Goal: Navigation & Orientation: Find specific page/section

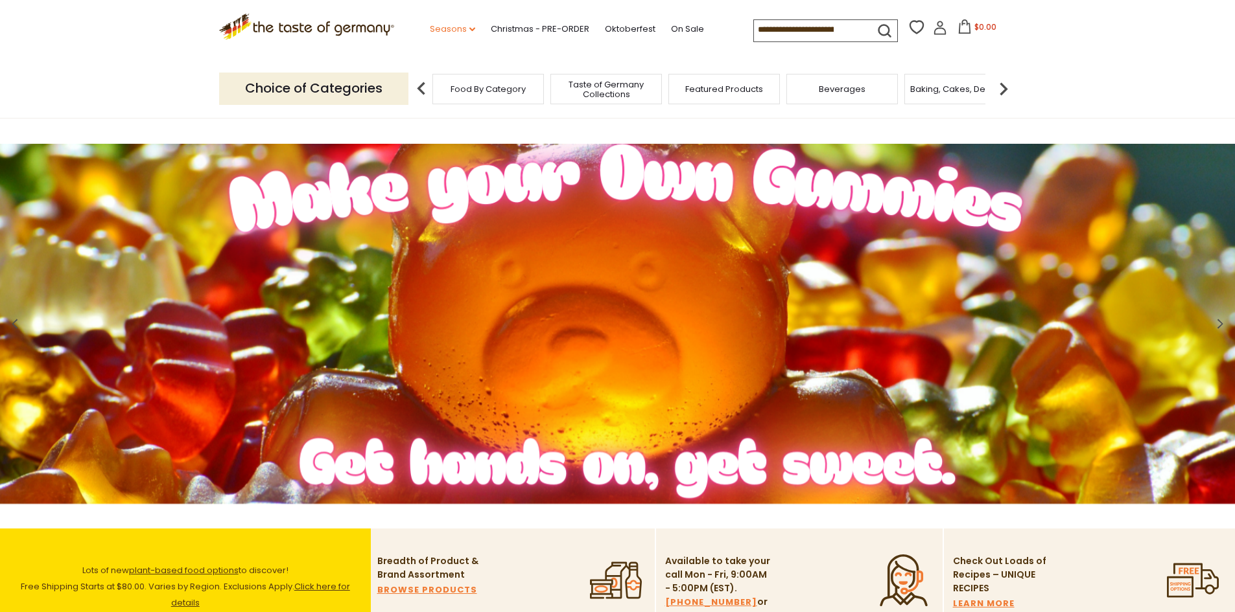
click at [430, 29] on link "Seasons dropdown_arrow" at bounding box center [452, 29] width 45 height 14
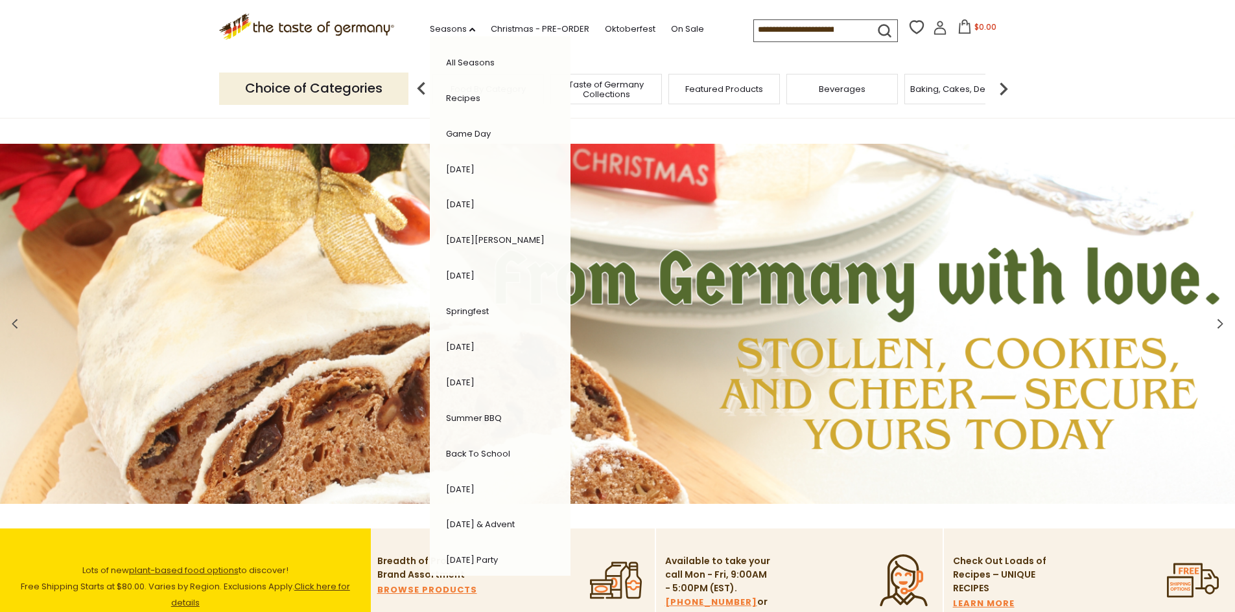
click at [638, 69] on div "Choice of Categories Food By Category Taste of Germany Collections Featured Pro…" at bounding box center [617, 89] width 797 height 58
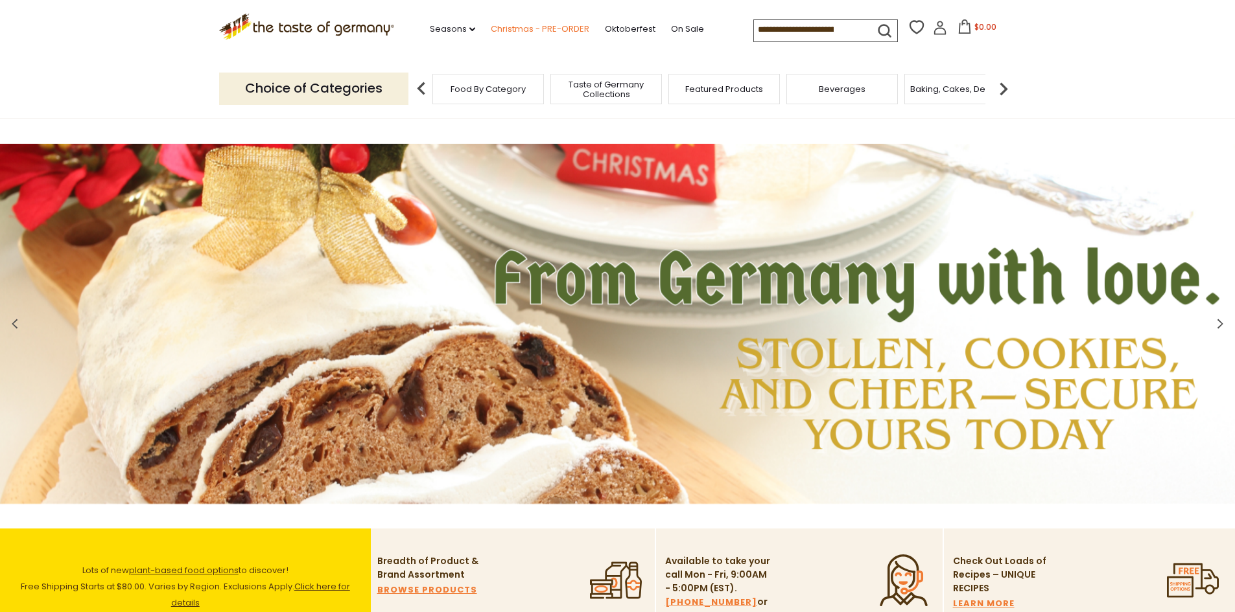
click at [516, 25] on link "Christmas - PRE-ORDER" at bounding box center [540, 29] width 99 height 14
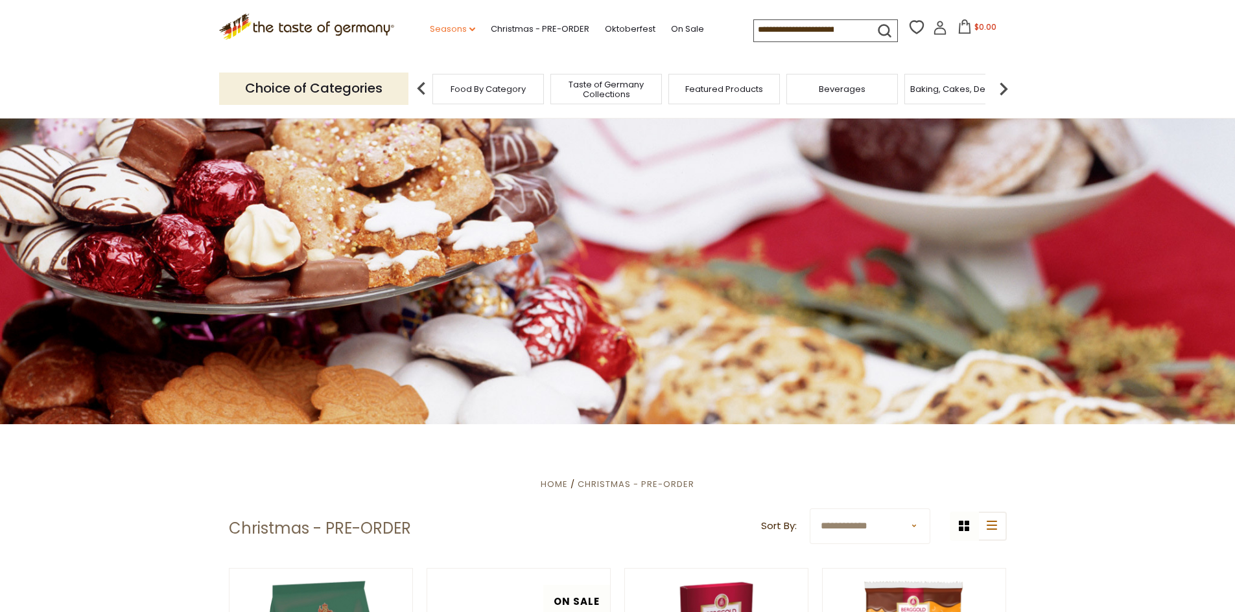
click at [469, 29] on icon "dropdown_arrow" at bounding box center [472, 29] width 6 height 5
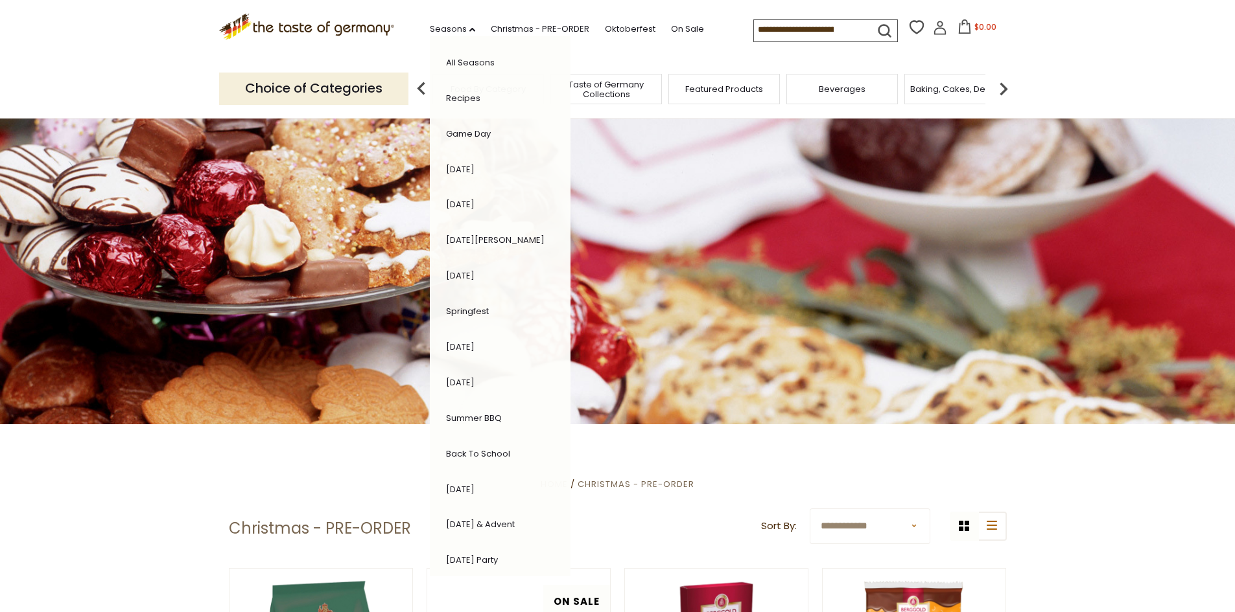
click at [606, 43] on div ".st0{fill:#EDD300;} .st1{fill:#D33E21;} .st0{fill:#EDD300;} .st1{fill:#D33E21;}…" at bounding box center [617, 30] width 797 height 60
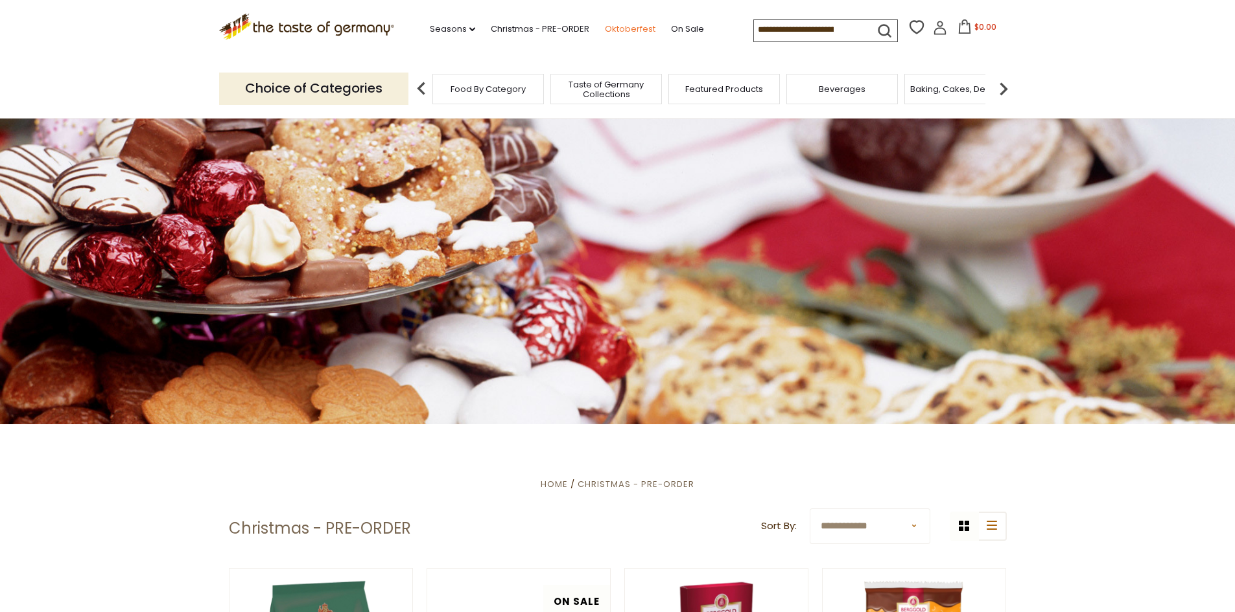
click at [605, 29] on link "Oktoberfest" at bounding box center [630, 29] width 51 height 14
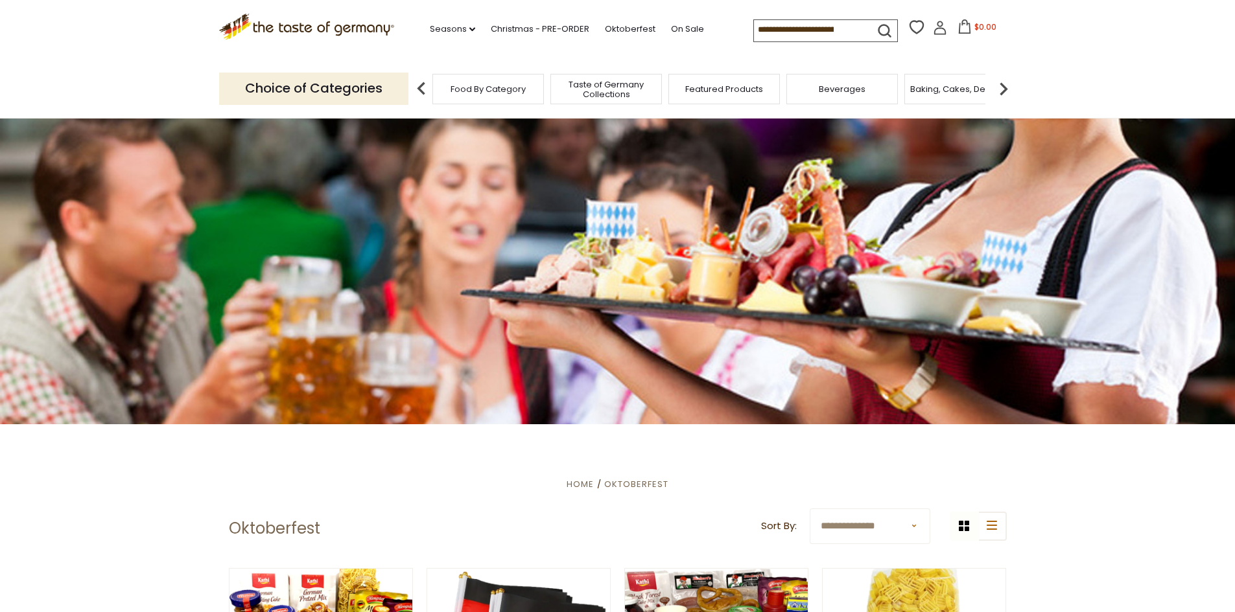
click at [487, 84] on span "Food By Category" at bounding box center [487, 89] width 75 height 10
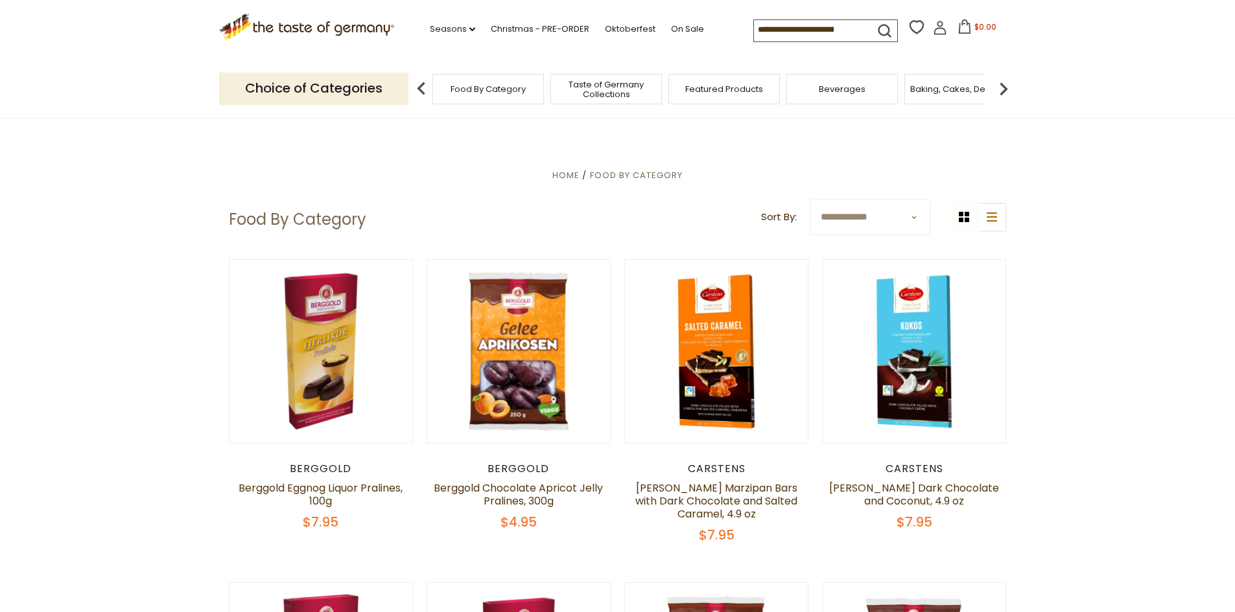
click at [416, 87] on img at bounding box center [421, 89] width 26 height 26
click at [1001, 82] on img at bounding box center [1003, 89] width 26 height 26
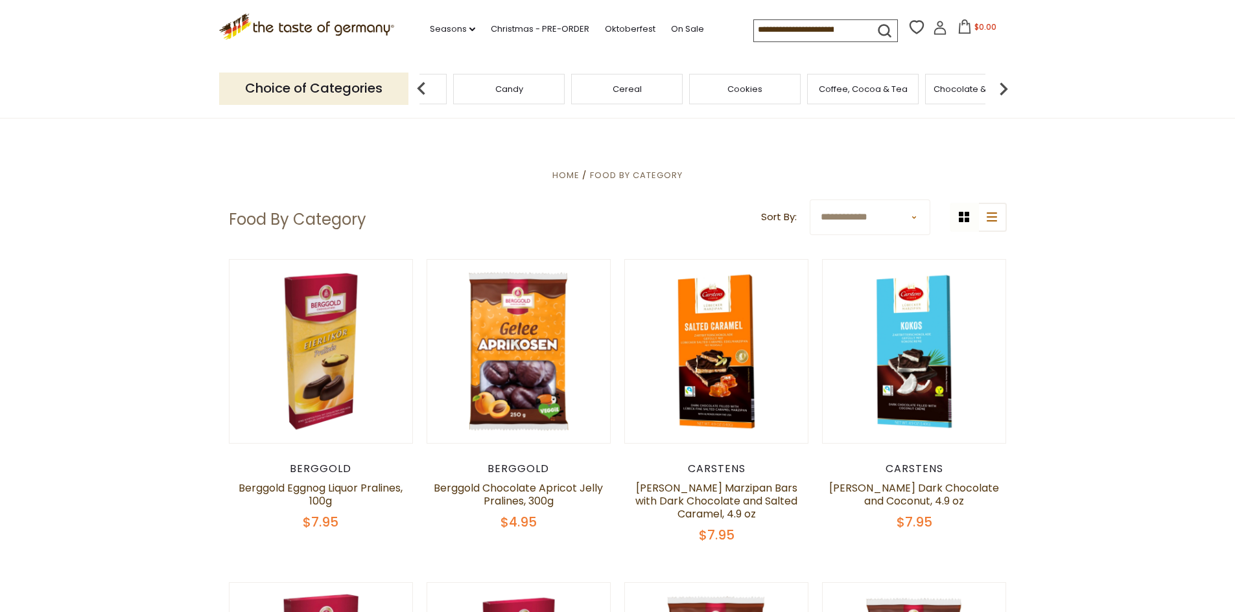
click at [1002, 82] on img at bounding box center [1003, 89] width 26 height 26
click at [1003, 82] on img at bounding box center [1003, 89] width 26 height 26
click at [541, 93] on span "Condiments, Seasonings" at bounding box center [539, 89] width 104 height 19
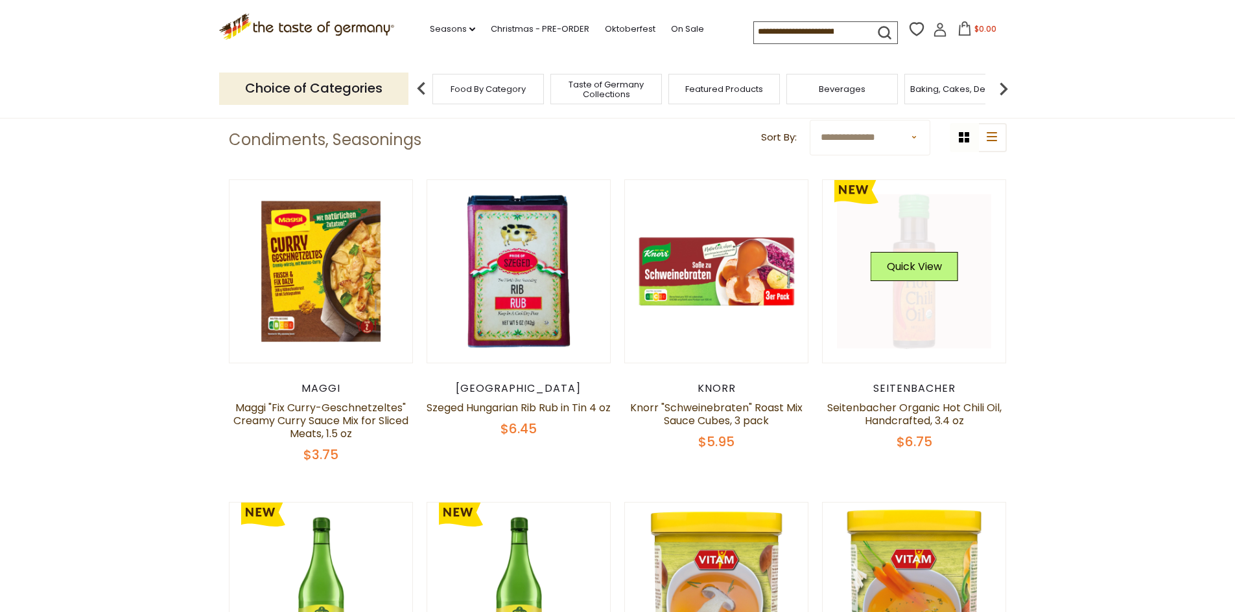
scroll to position [194, 0]
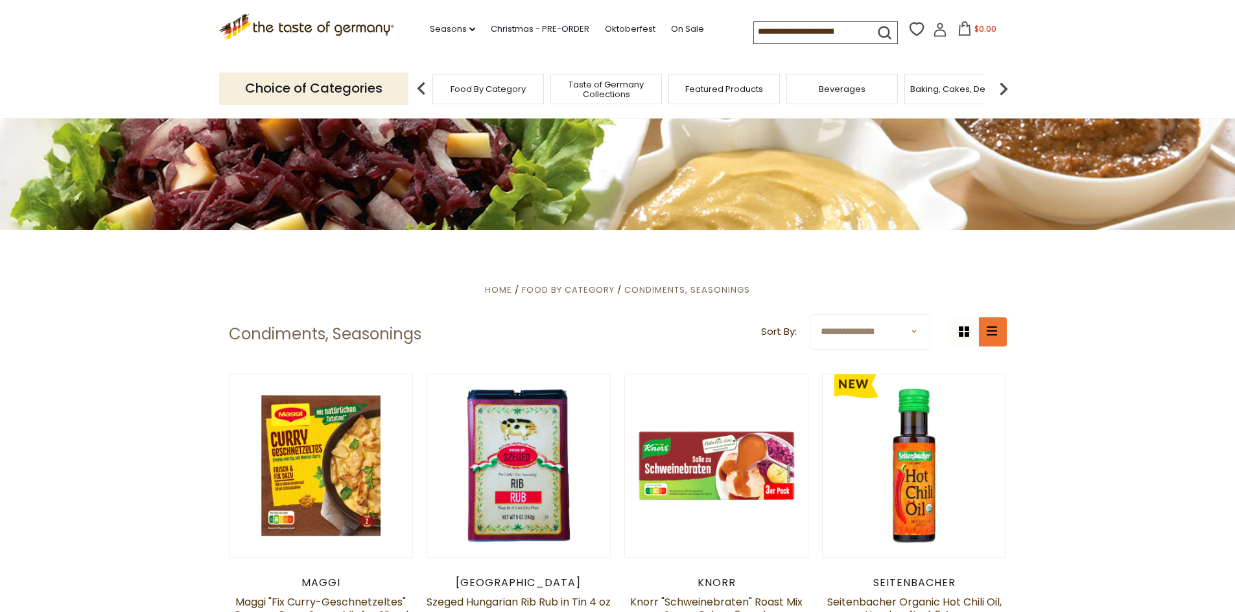
click at [981, 331] on button "list icon" at bounding box center [991, 332] width 29 height 29
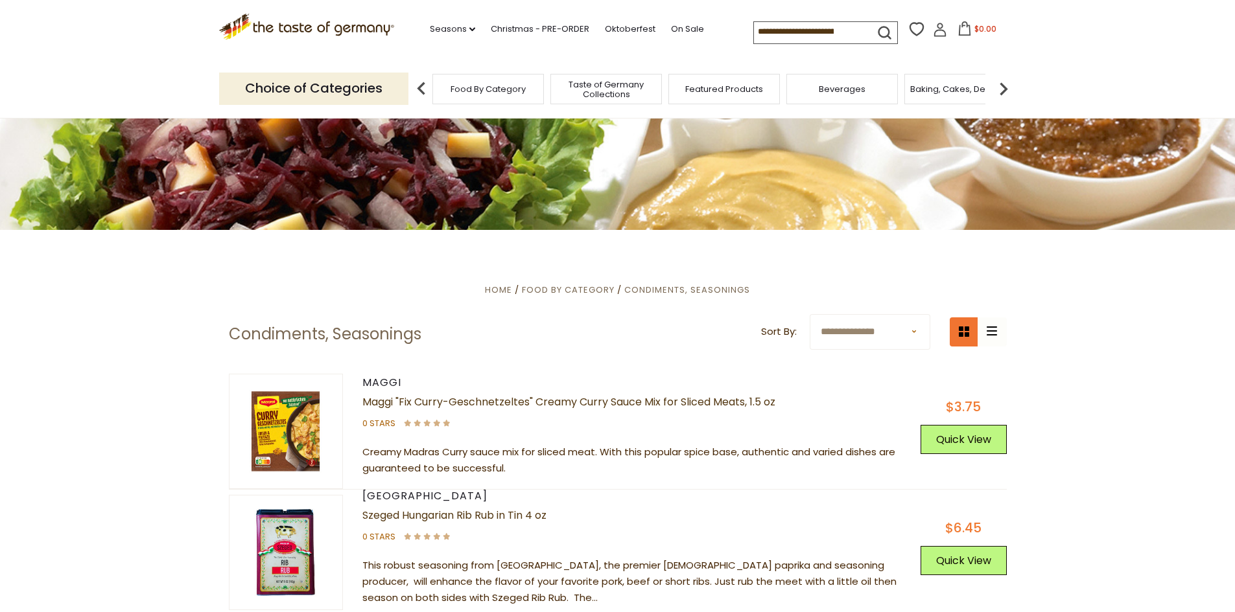
click at [971, 330] on button "grid icon" at bounding box center [963, 332] width 29 height 29
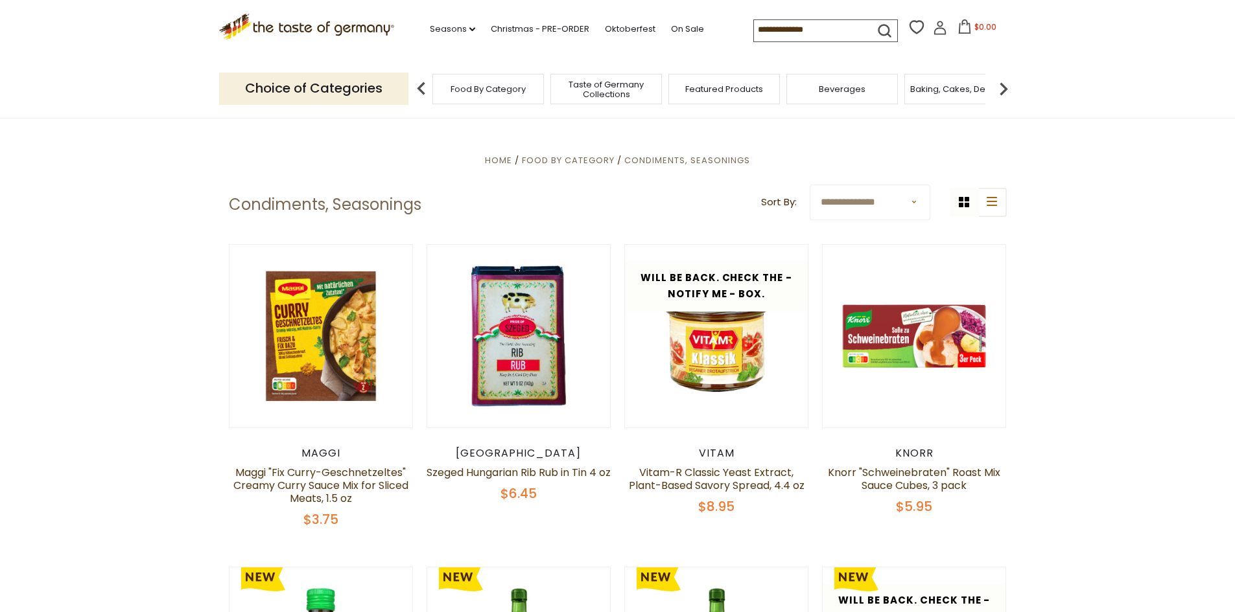
scroll to position [0, 0]
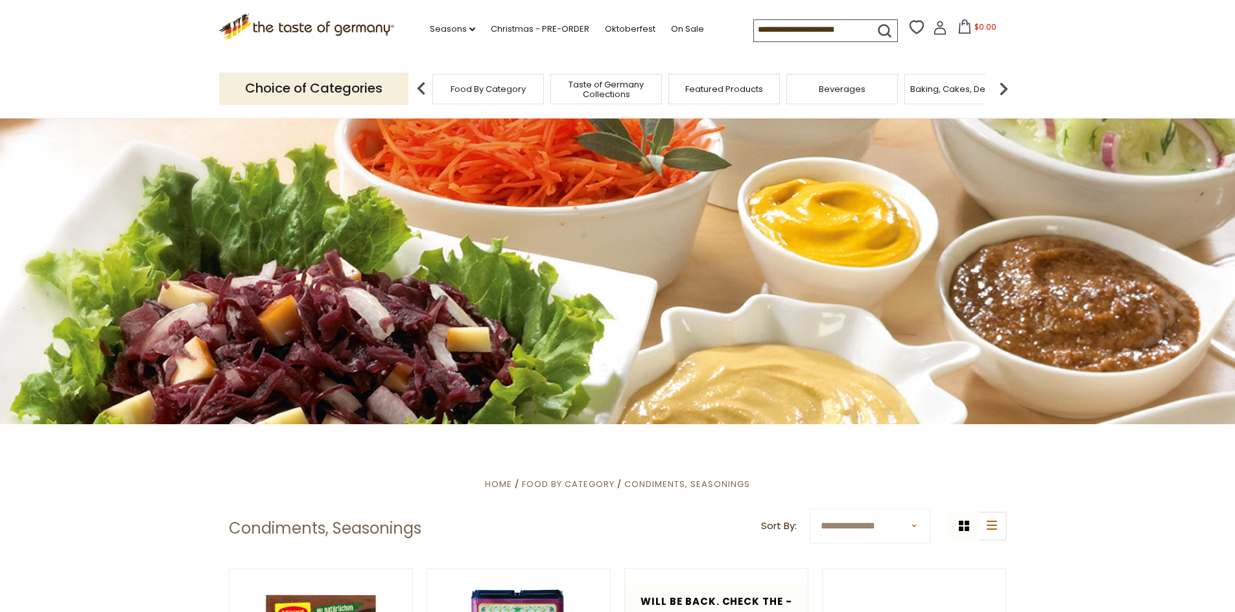
click at [1003, 82] on img at bounding box center [1003, 89] width 26 height 26
click at [994, 80] on img at bounding box center [1003, 89] width 26 height 26
click at [995, 80] on img at bounding box center [1003, 89] width 26 height 26
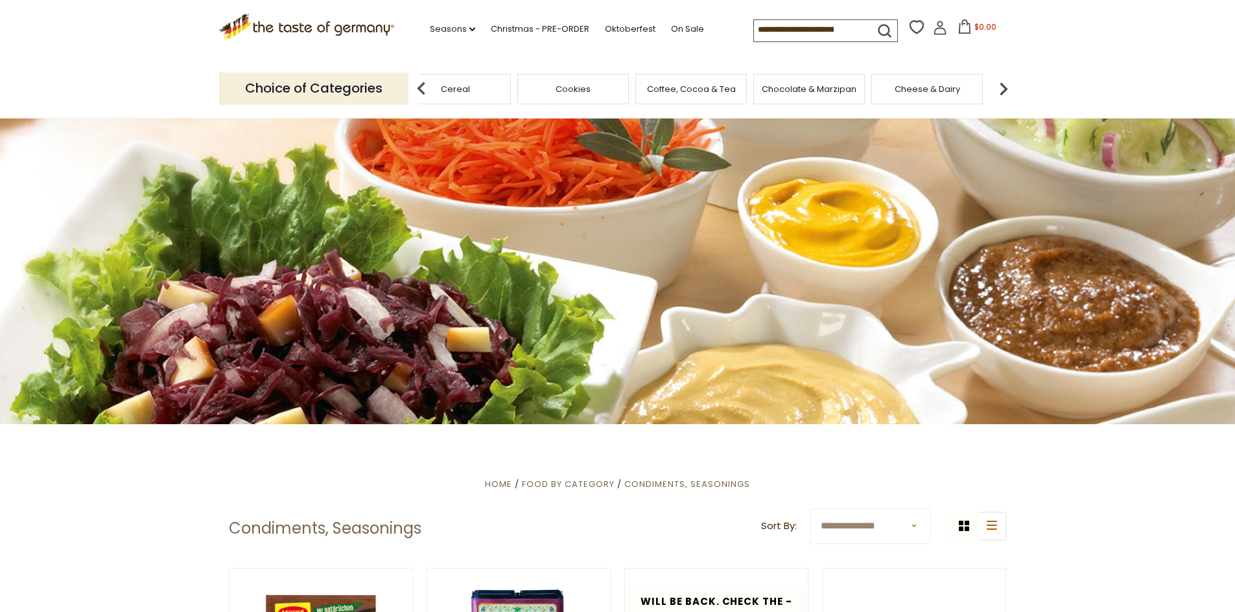
click at [811, 85] on span "Chocolate & Marzipan" at bounding box center [809, 89] width 95 height 10
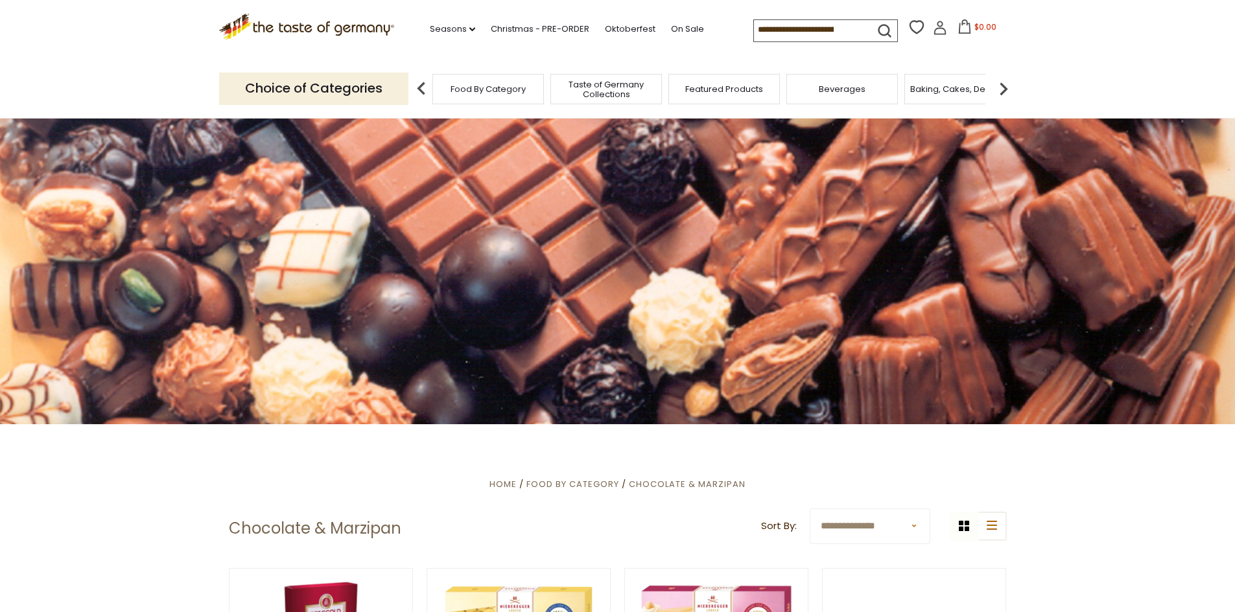
click at [1004, 93] on img at bounding box center [1003, 89] width 26 height 26
click at [995, 89] on img at bounding box center [1003, 89] width 26 height 26
click at [1003, 86] on img at bounding box center [1003, 89] width 26 height 26
click at [585, 90] on div "Breads" at bounding box center [562, 89] width 111 height 30
click at [565, 84] on span "Breads" at bounding box center [563, 89] width 30 height 10
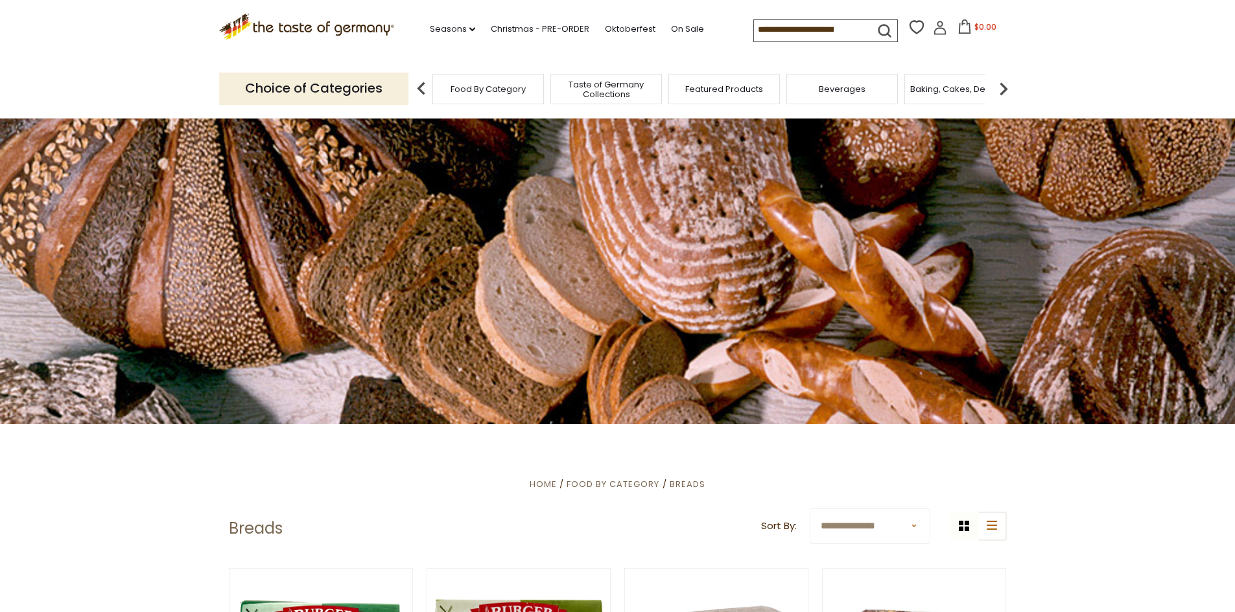
click at [1006, 86] on img at bounding box center [1003, 89] width 26 height 26
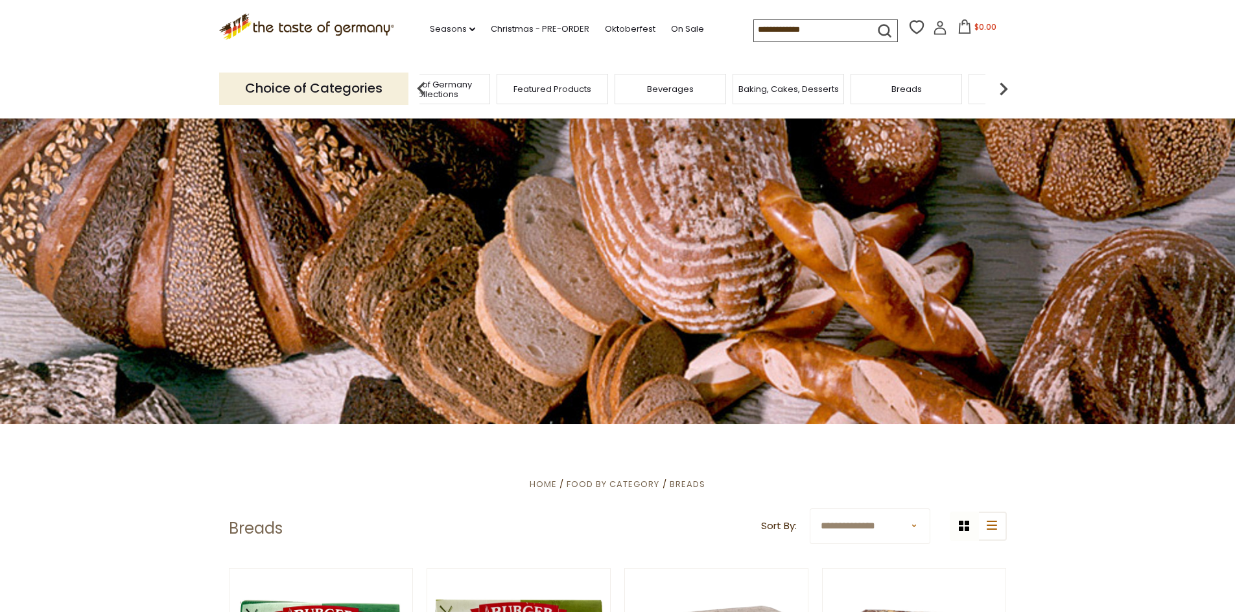
click at [1006, 86] on img at bounding box center [1003, 89] width 26 height 26
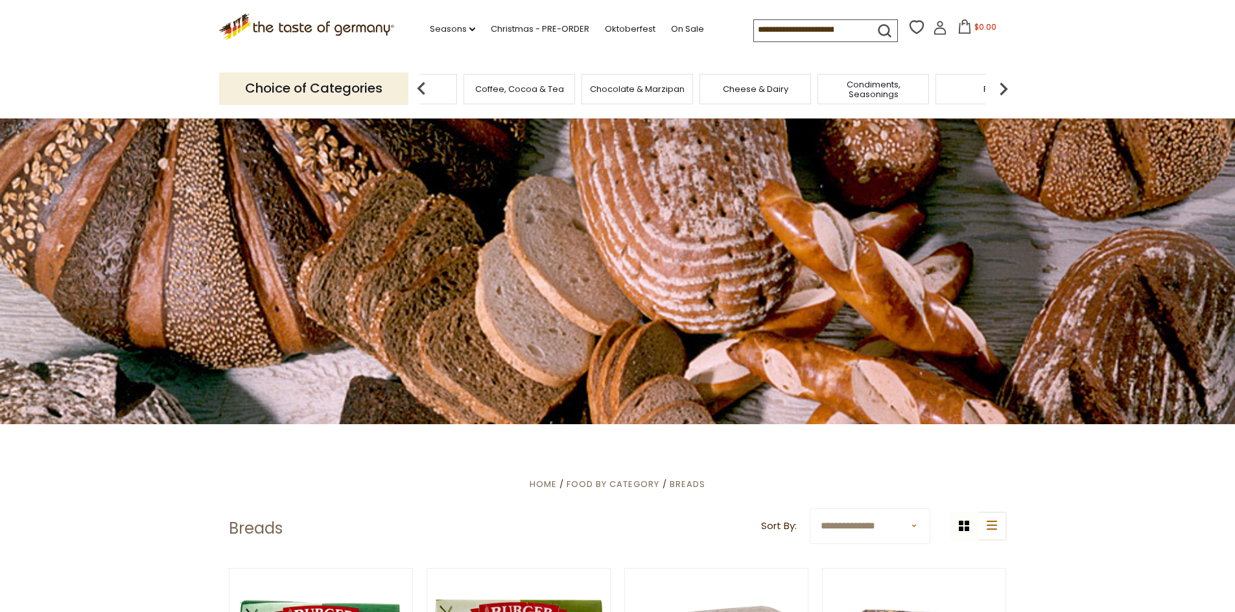
click at [1006, 86] on img at bounding box center [1003, 89] width 26 height 26
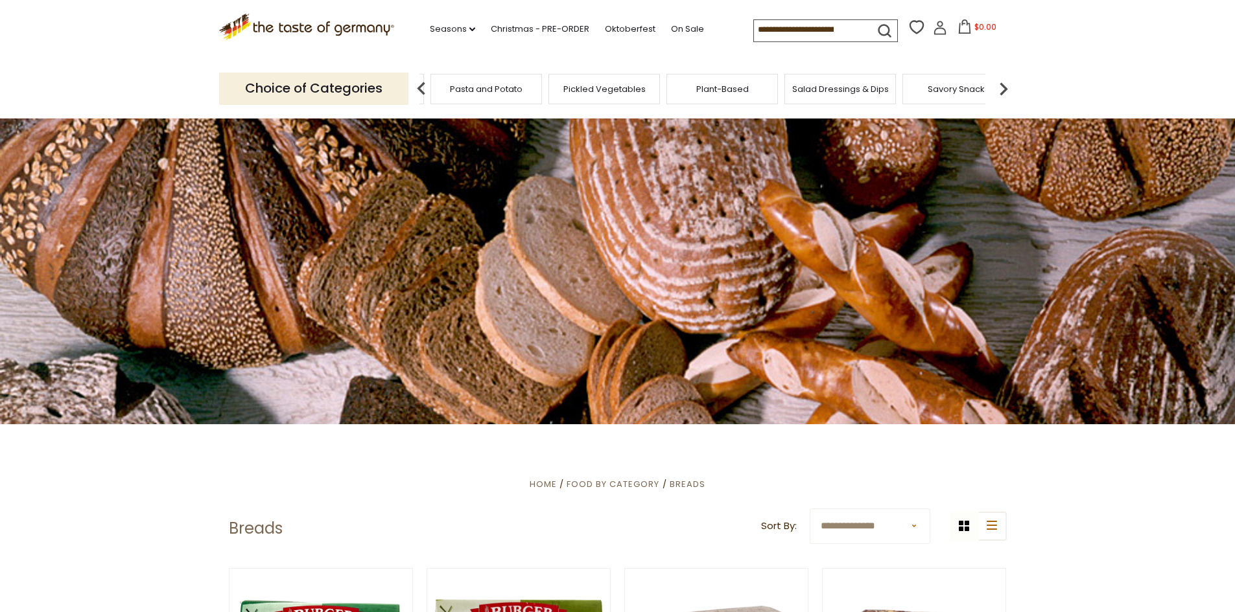
click at [1006, 86] on img at bounding box center [1003, 89] width 26 height 26
click at [745, 92] on div "Sausages" at bounding box center [732, 89] width 111 height 30
click at [745, 91] on span "Sausages" at bounding box center [742, 89] width 43 height 10
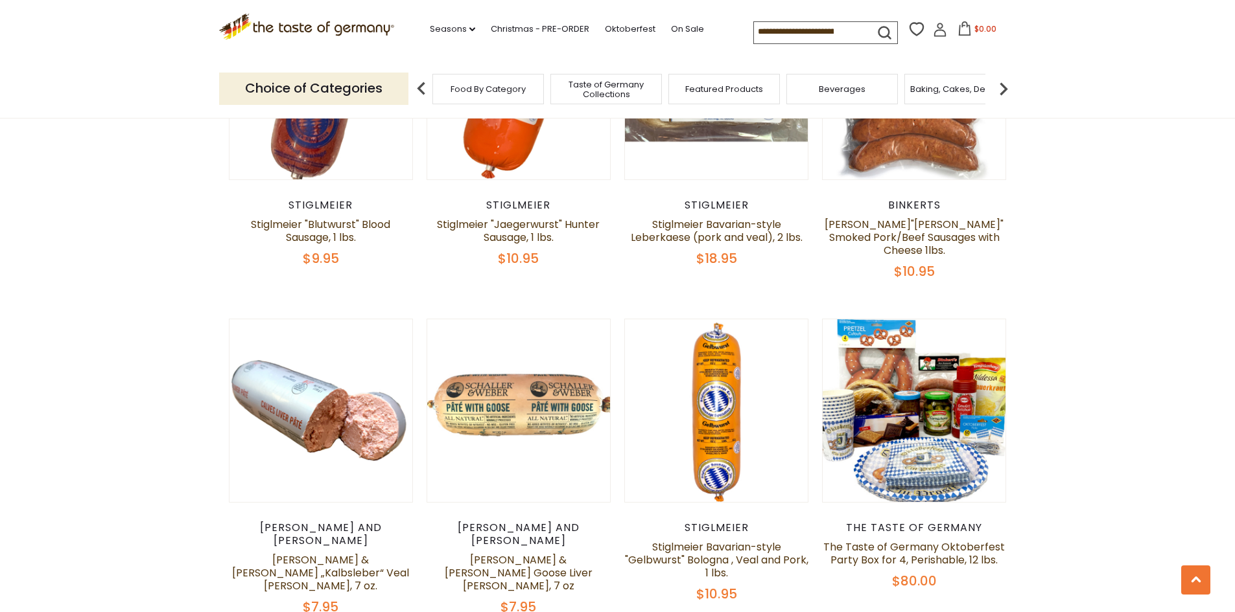
scroll to position [3176, 0]
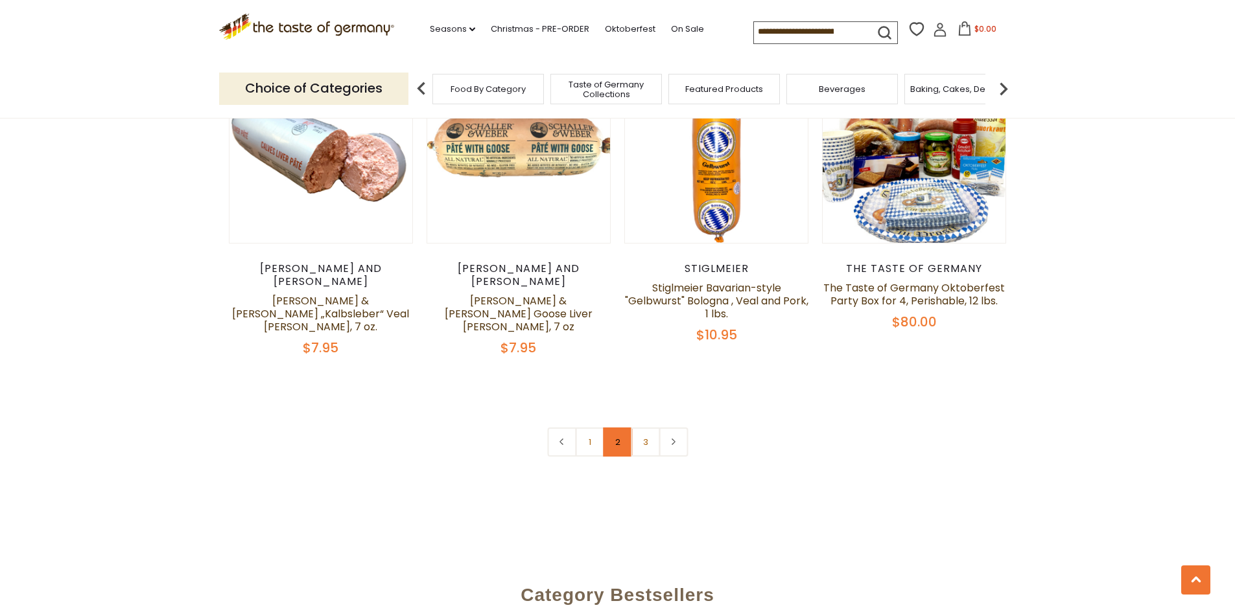
click at [622, 428] on link "2" at bounding box center [617, 442] width 29 height 29
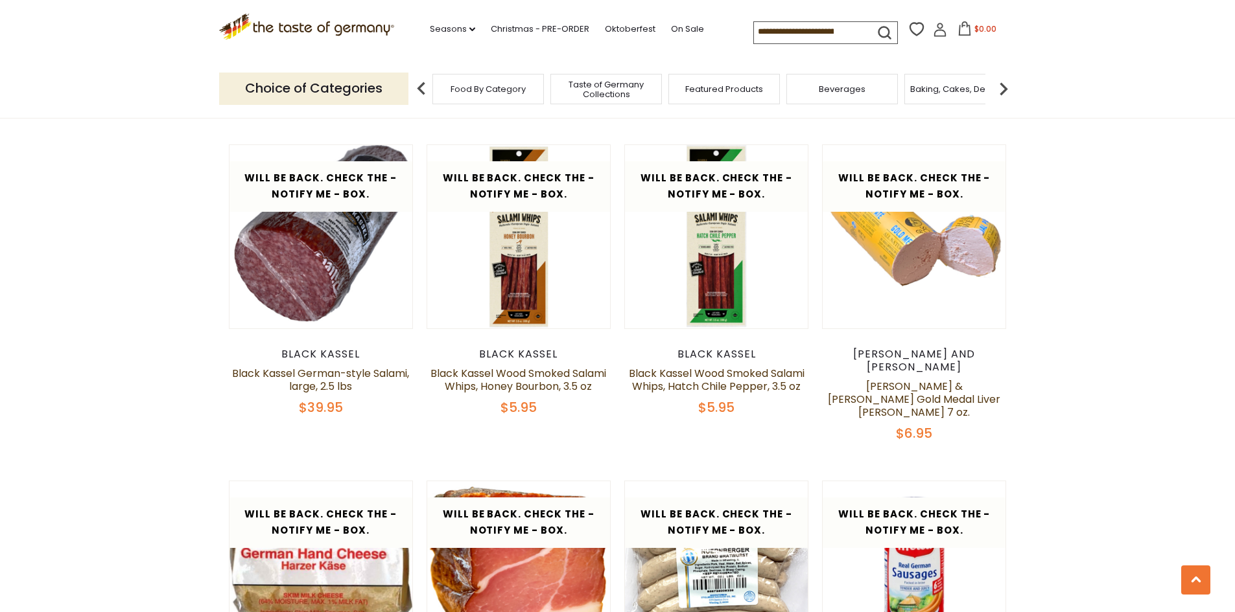
scroll to position [2972, 0]
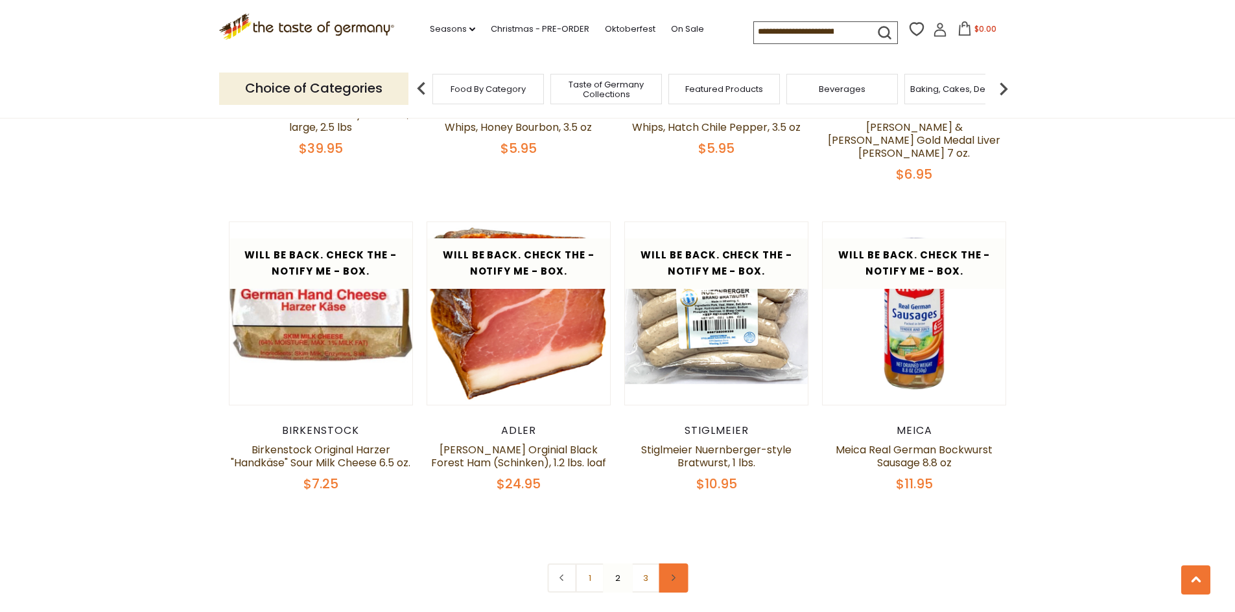
click at [671, 575] on icon at bounding box center [673, 578] width 8 height 6
